Goal: Task Accomplishment & Management: Use online tool/utility

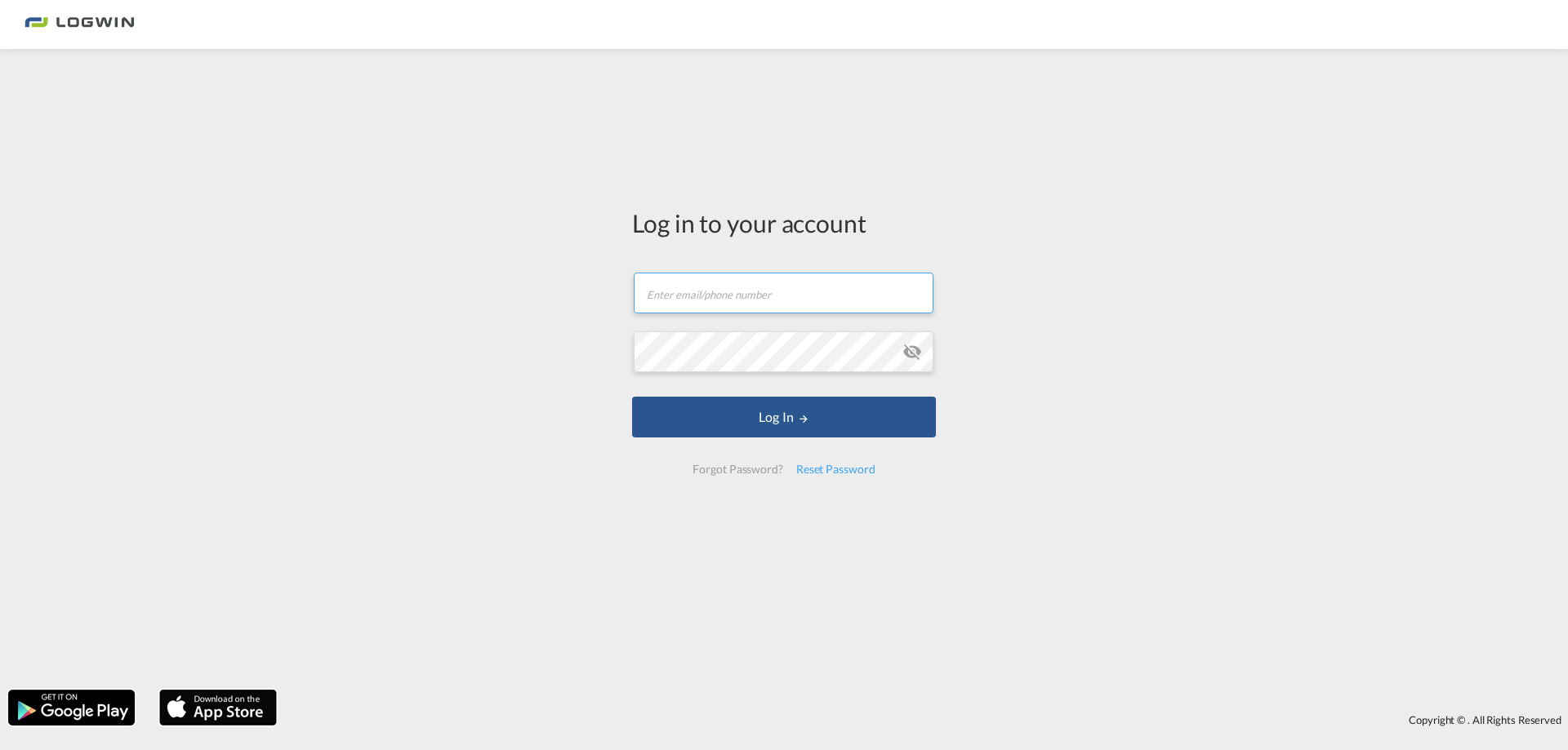
type input "[PERSON_NAME][EMAIL_ADDRESS][DOMAIN_NAME]"
click at [737, 444] on form "[PERSON_NAME][EMAIL_ADDRESS][DOMAIN_NAME] Password field is required Log In For…" at bounding box center [784, 374] width 304 height 234
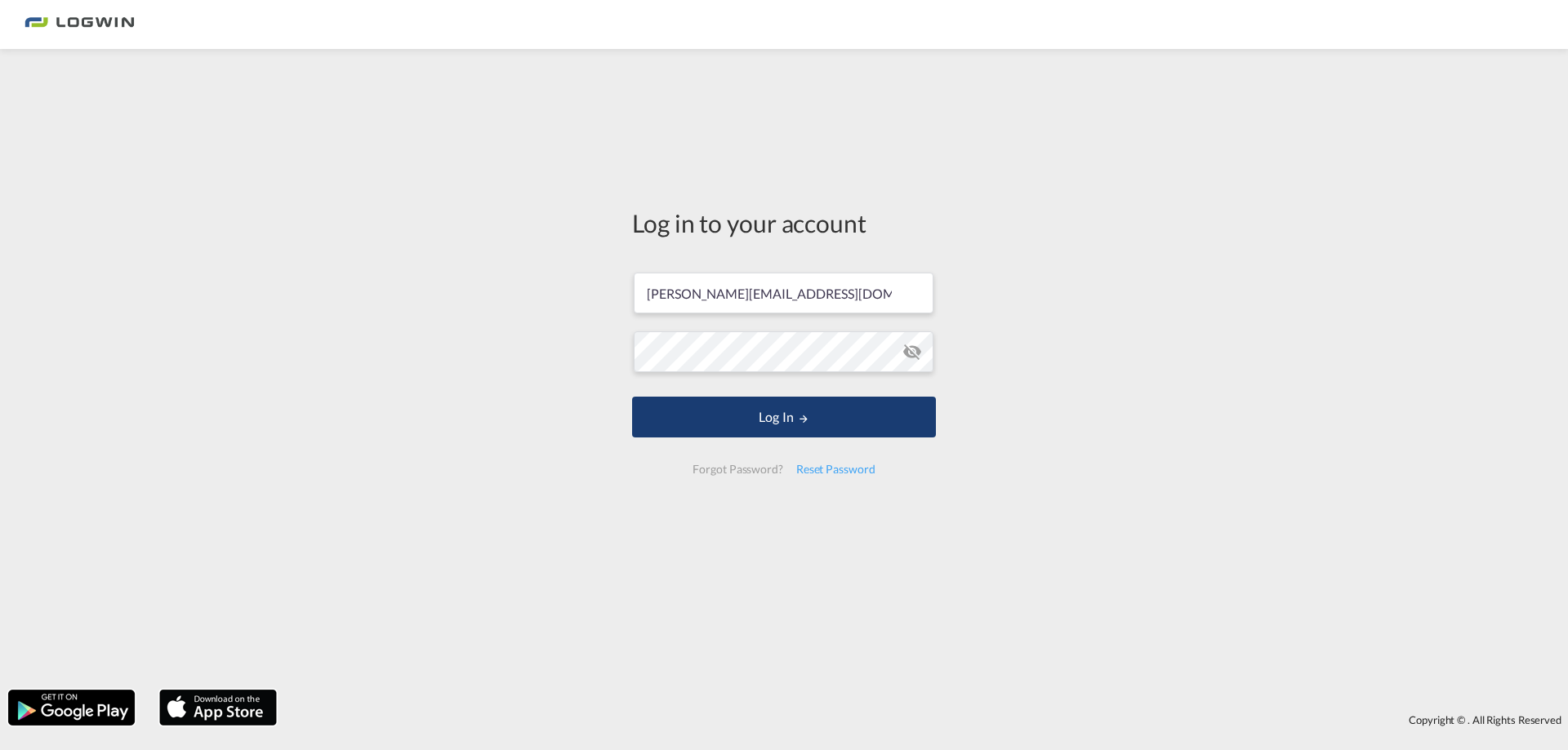
click at [755, 426] on button "Log In" at bounding box center [784, 416] width 304 height 41
